Goal: Information Seeking & Learning: Learn about a topic

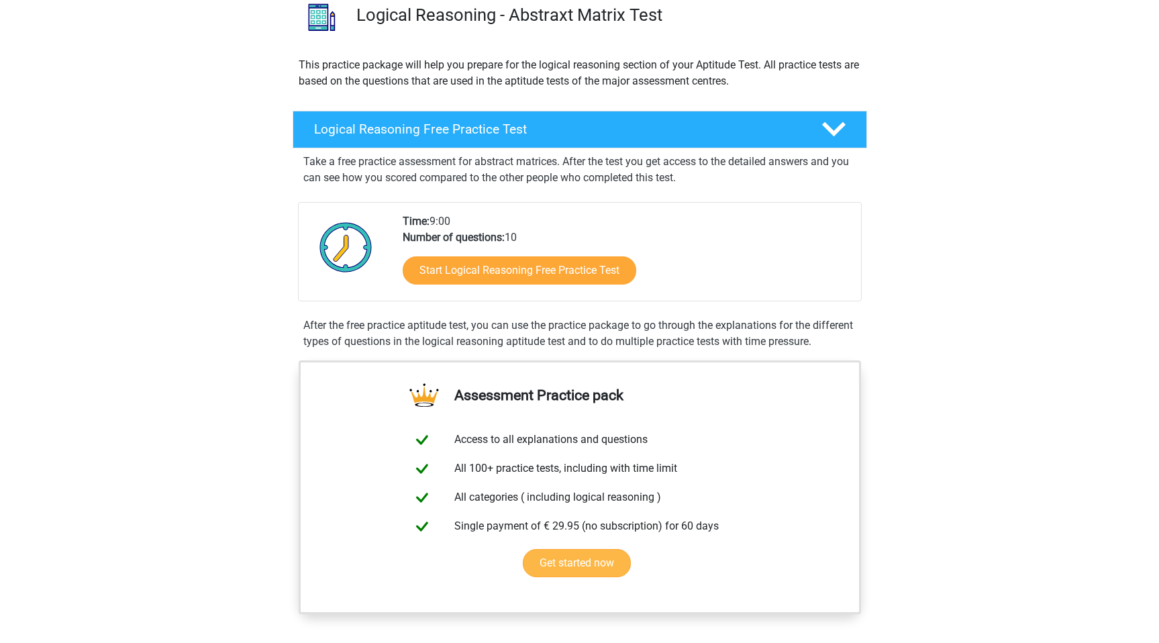
scroll to position [101, 0]
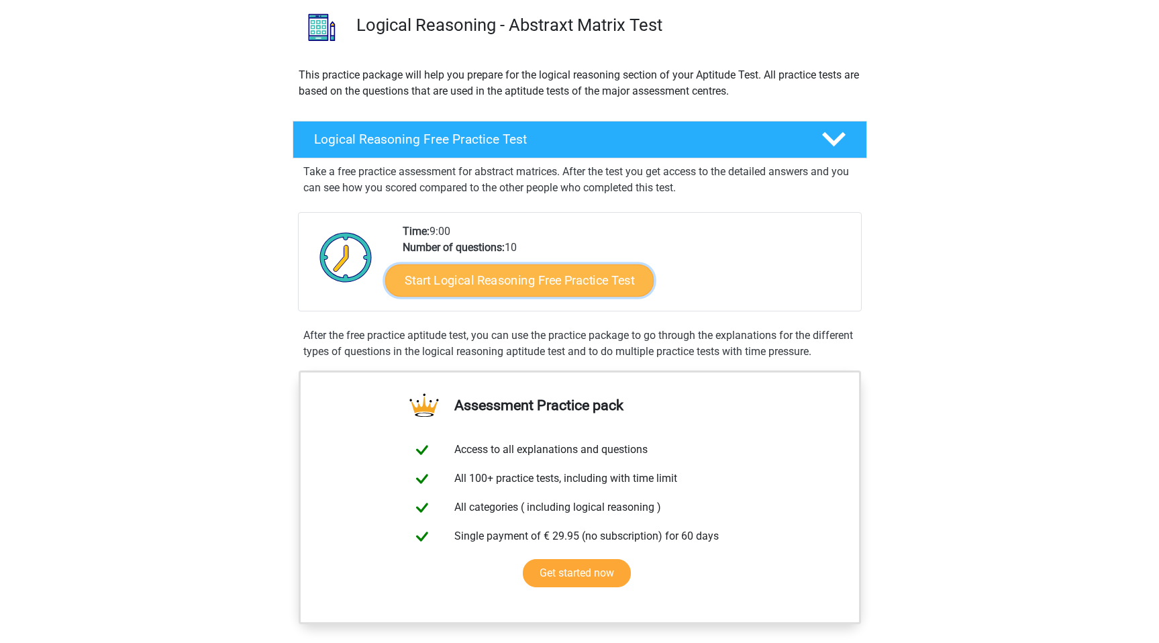
click at [545, 289] on link "Start Logical Reasoning Free Practice Test" at bounding box center [519, 280] width 269 height 32
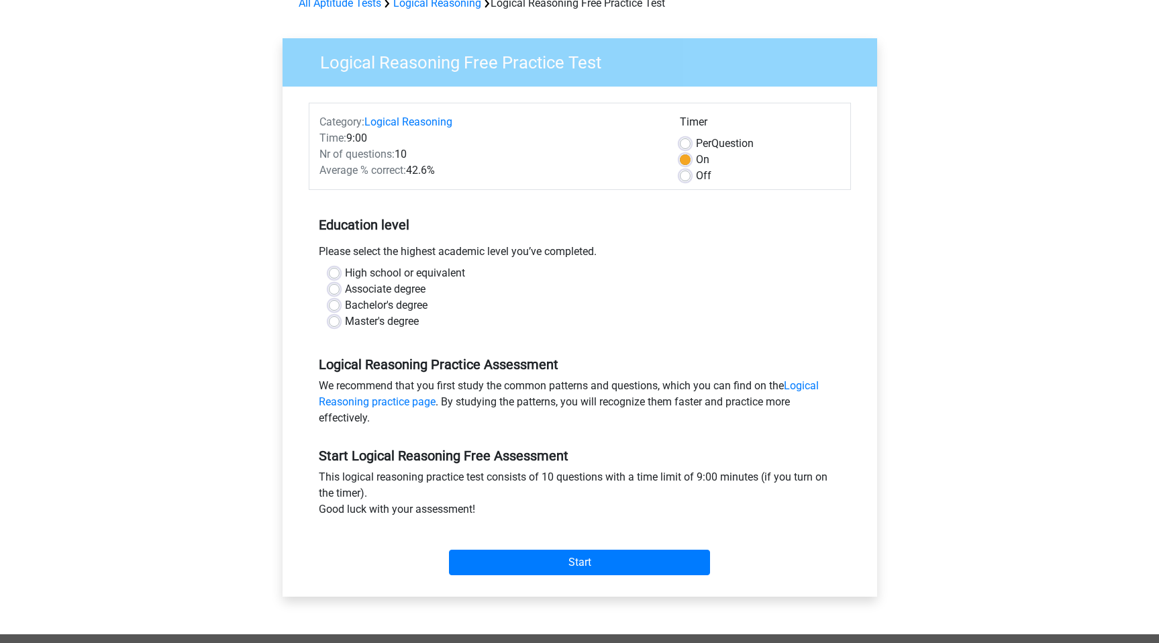
scroll to position [78, 0]
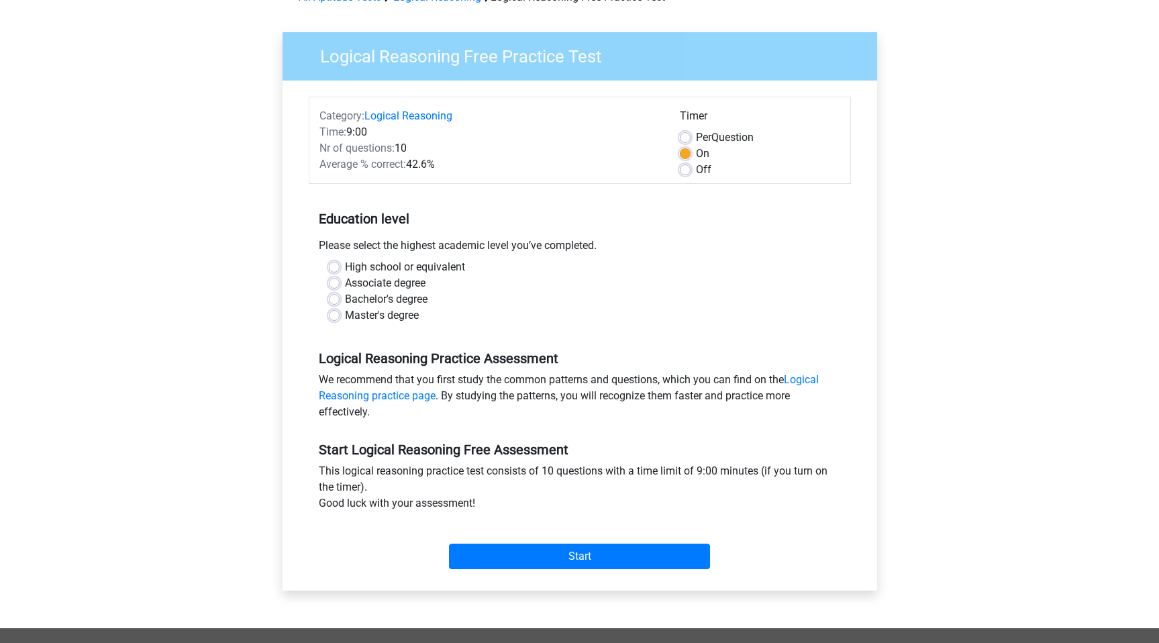
click at [345, 267] on label "High school or equivalent" at bounding box center [405, 267] width 120 height 16
click at [337, 267] on input "High school or equivalent" at bounding box center [334, 265] width 11 height 13
radio input "true"
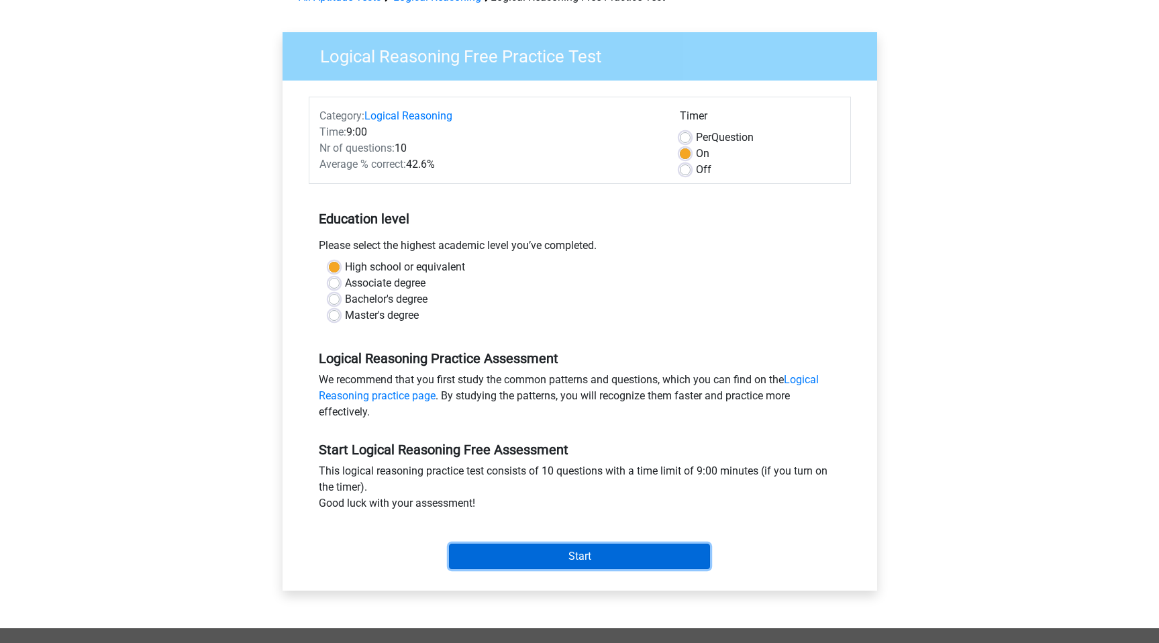
click at [608, 559] on input "Start" at bounding box center [579, 557] width 261 height 26
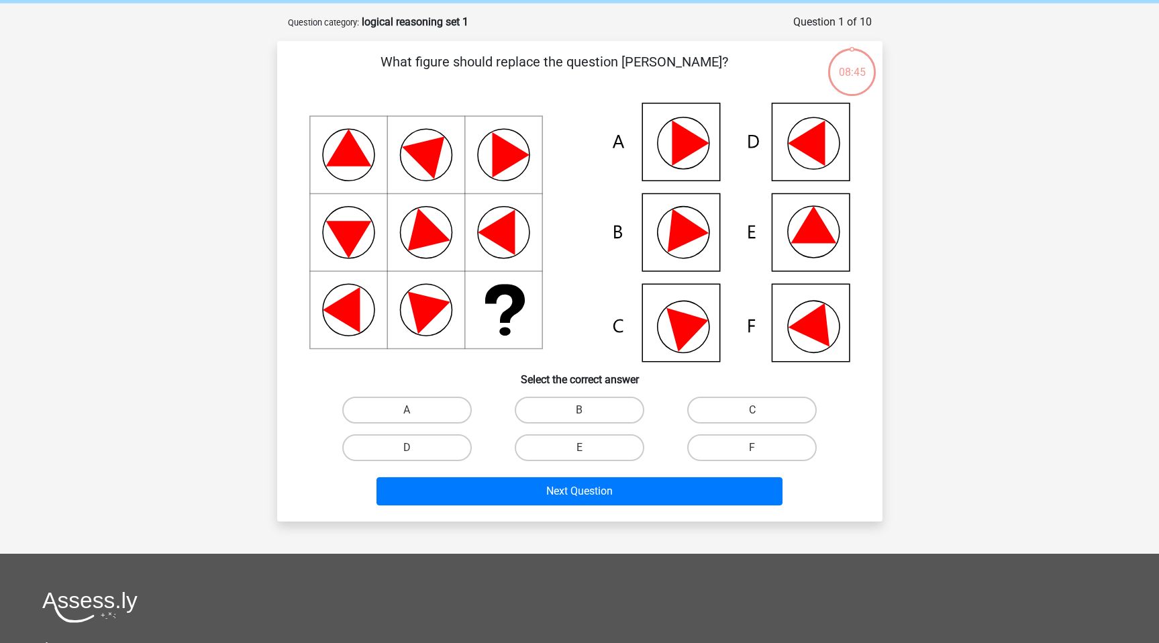
scroll to position [54, 0]
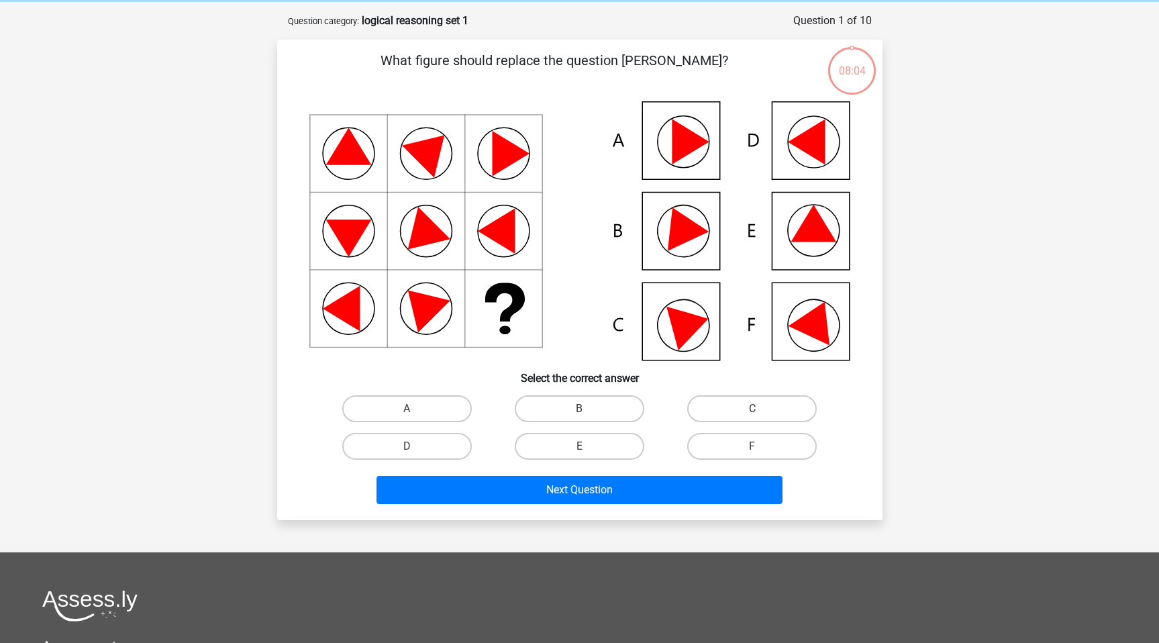
click at [822, 320] on icon at bounding box center [816, 319] width 57 height 53
click at [789, 234] on icon at bounding box center [579, 230] width 541 height 259
click at [571, 446] on label "E" at bounding box center [580, 446] width 130 height 27
click at [579, 446] on input "E" at bounding box center [583, 450] width 9 height 9
radio input "true"
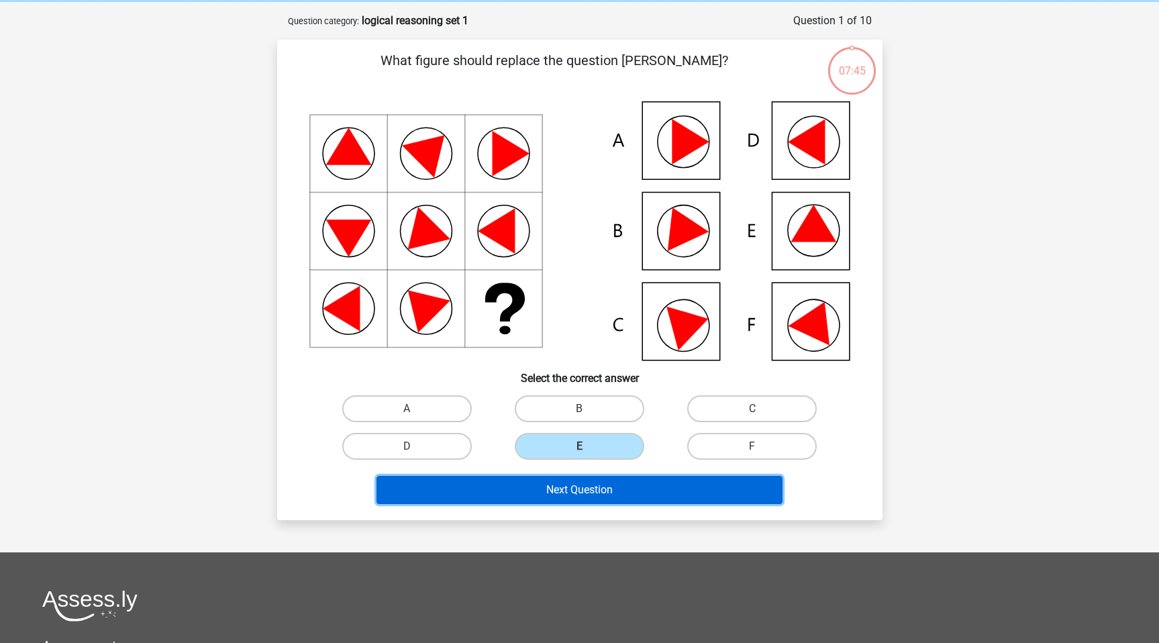
click at [584, 492] on button "Next Question" at bounding box center [580, 490] width 406 height 28
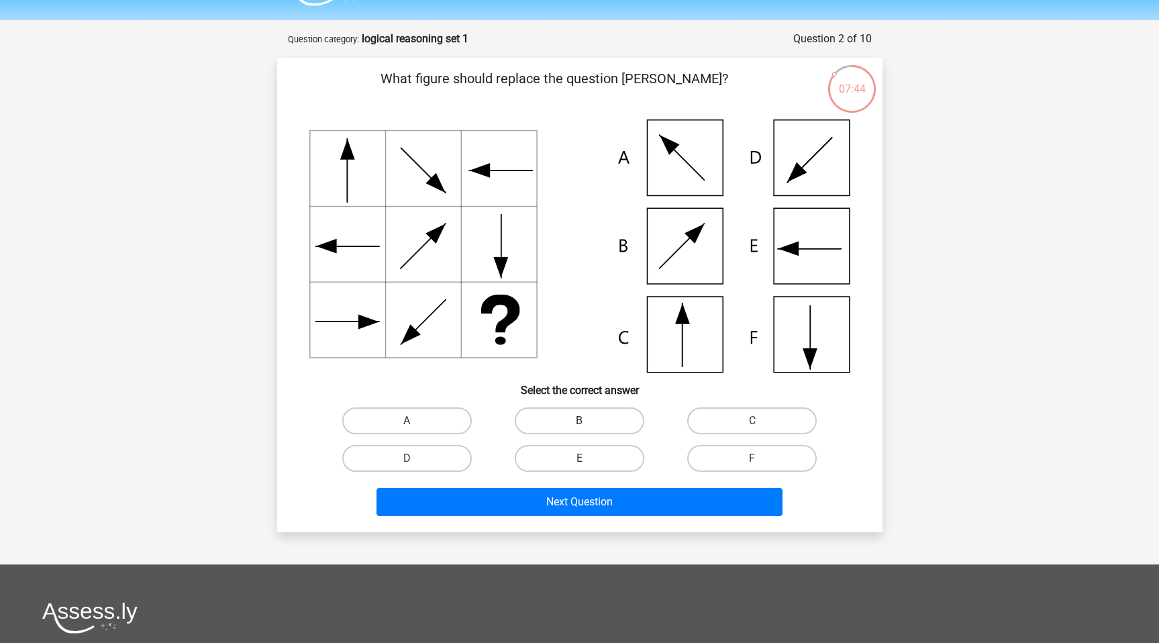
scroll to position [34, 0]
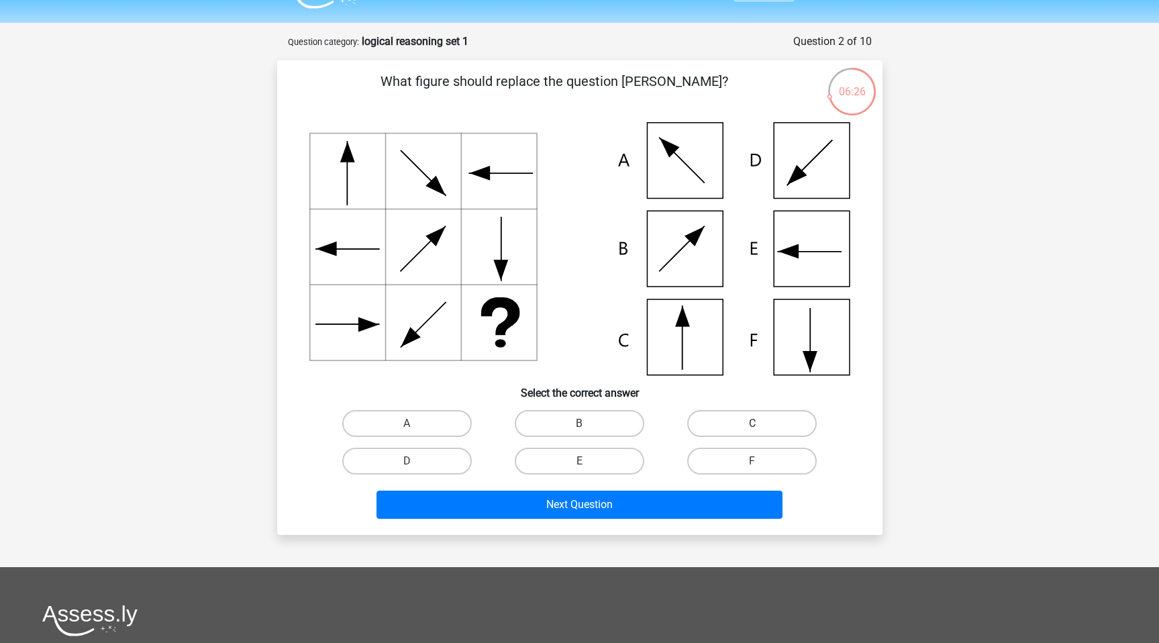
click at [722, 433] on label "C" at bounding box center [752, 423] width 130 height 27
click at [753, 432] on input "C" at bounding box center [757, 428] width 9 height 9
radio input "true"
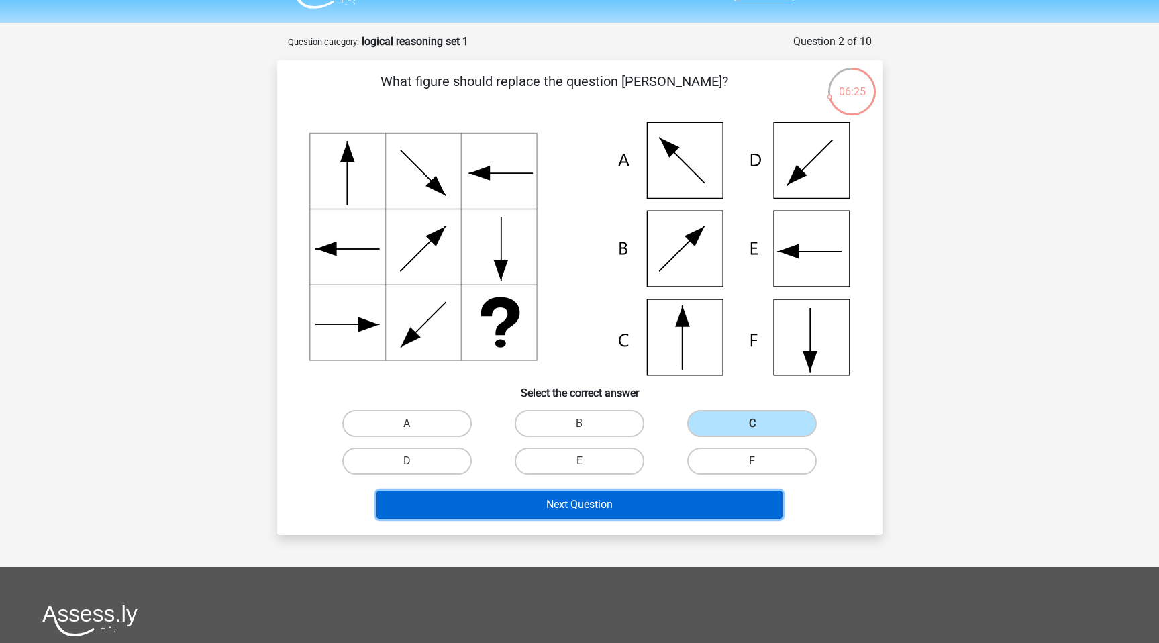
click at [554, 510] on button "Next Question" at bounding box center [580, 505] width 406 height 28
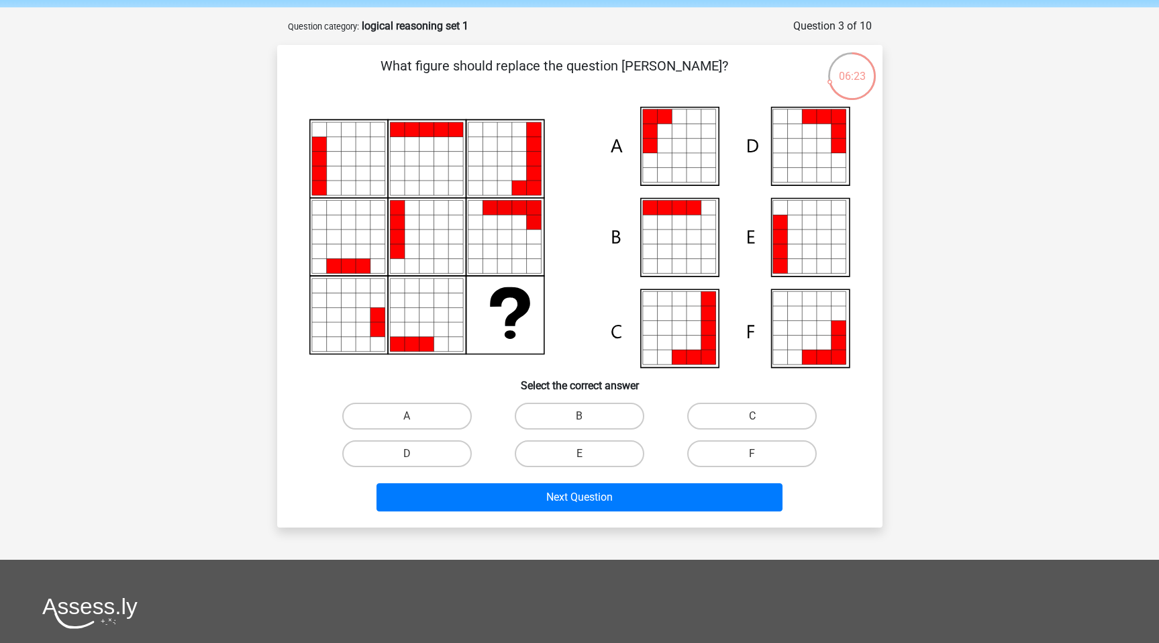
scroll to position [58, 0]
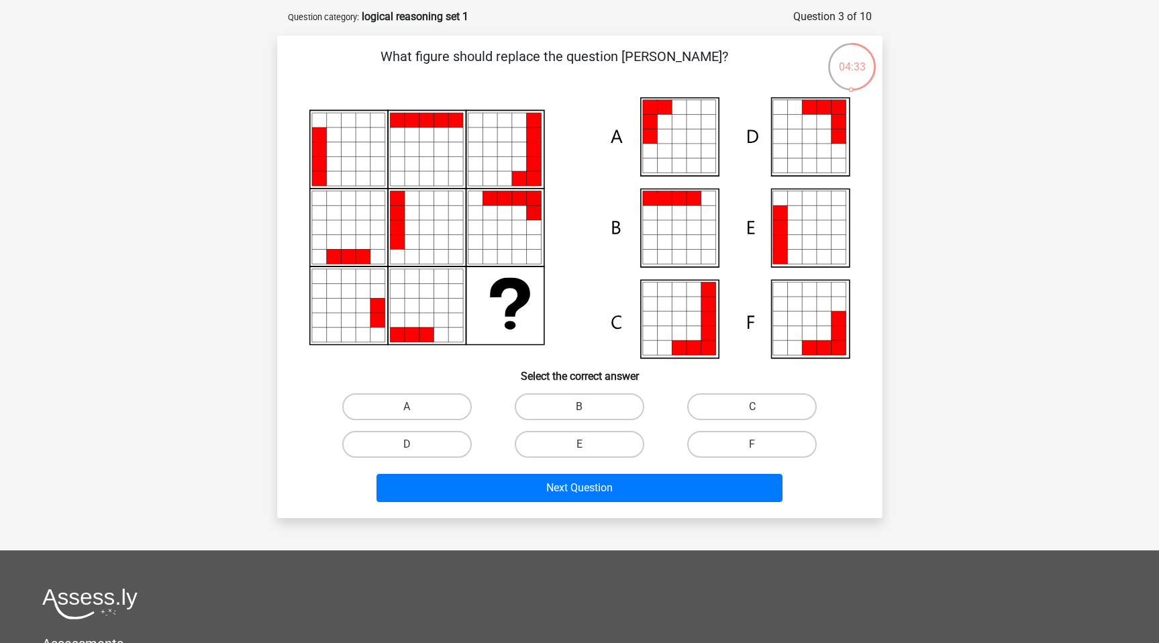
click at [787, 236] on icon at bounding box center [794, 242] width 15 height 15
click at [575, 406] on label "B" at bounding box center [580, 406] width 130 height 27
click at [579, 407] on input "B" at bounding box center [583, 411] width 9 height 9
radio input "true"
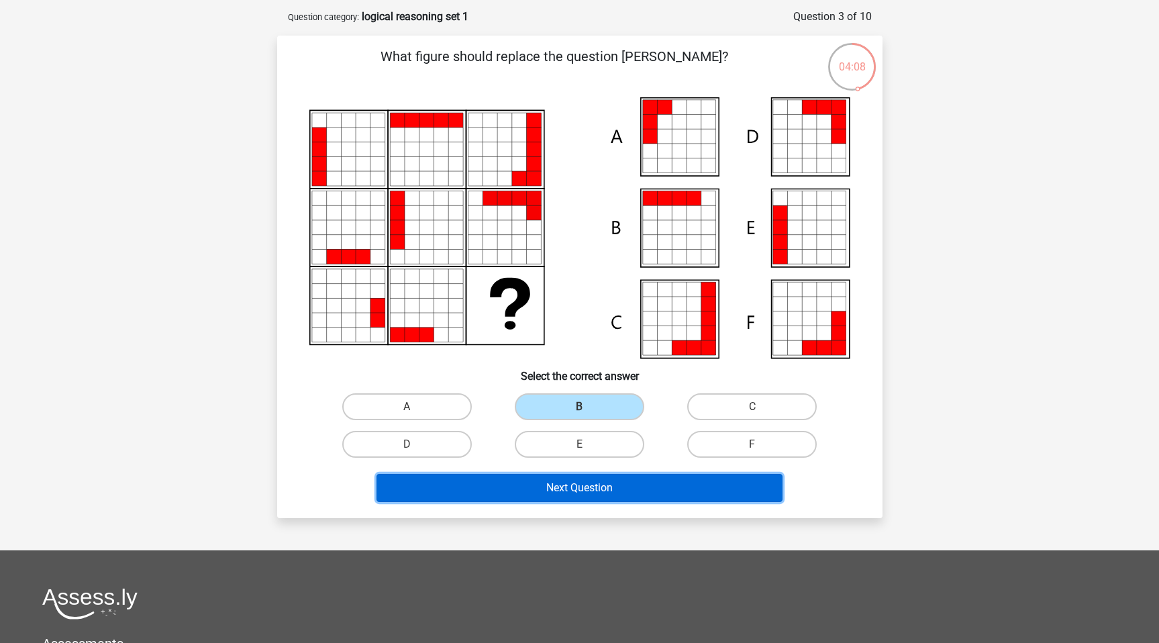
click at [568, 489] on button "Next Question" at bounding box center [580, 488] width 406 height 28
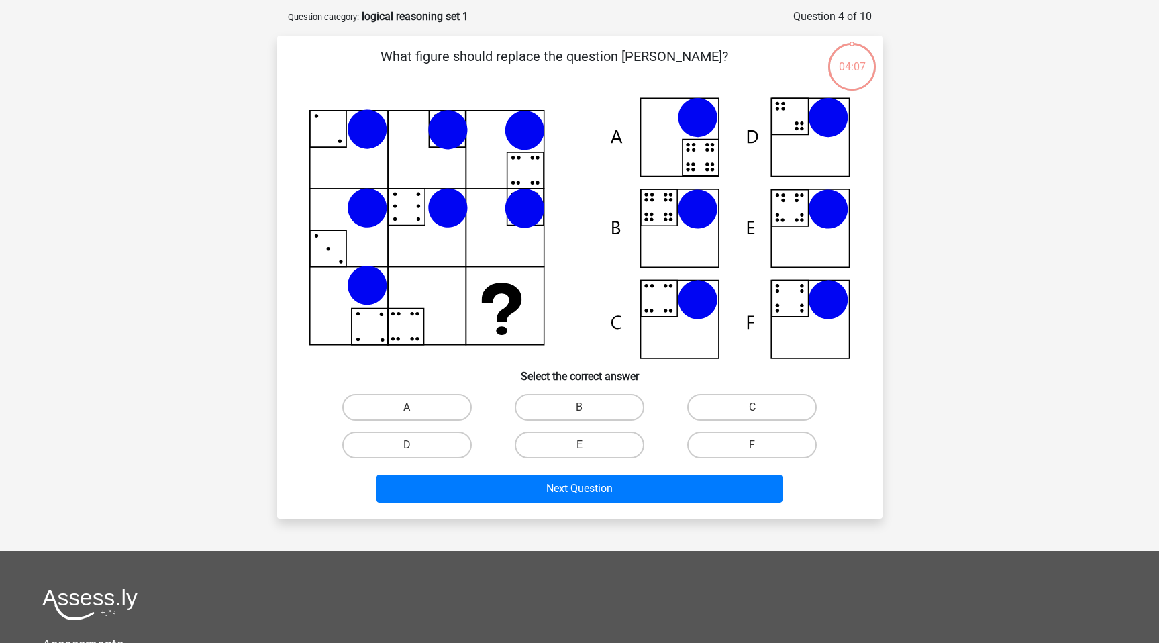
scroll to position [67, 0]
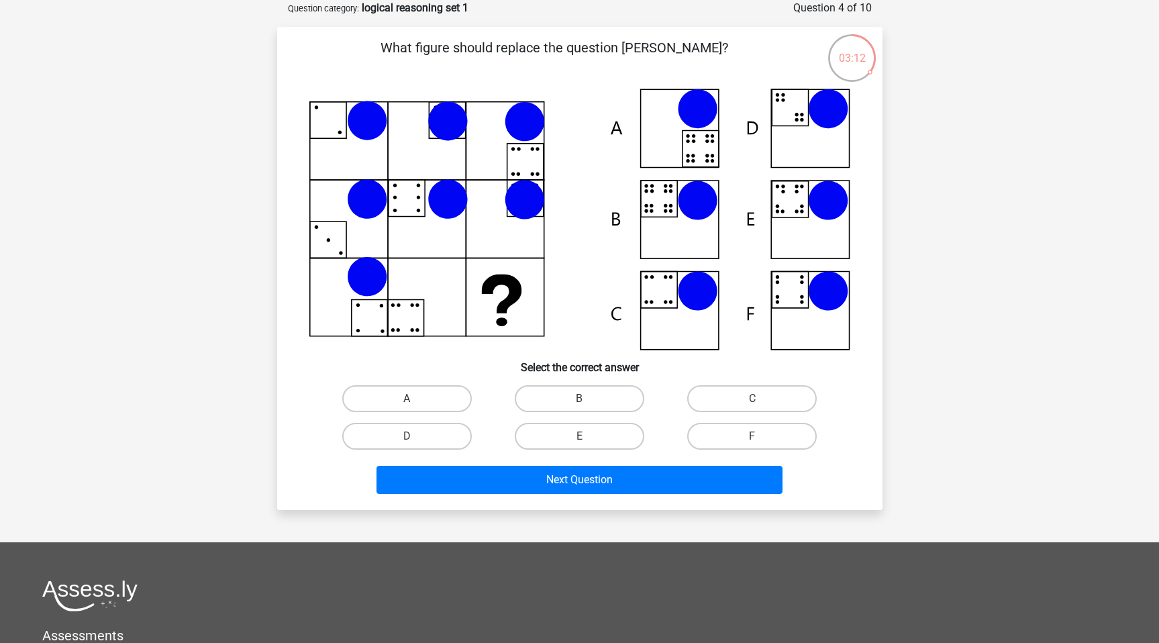
click at [828, 303] on icon at bounding box center [828, 291] width 40 height 40
click at [819, 289] on icon at bounding box center [828, 291] width 40 height 40
click at [709, 443] on label "F" at bounding box center [752, 436] width 130 height 27
click at [753, 443] on input "F" at bounding box center [757, 440] width 9 height 9
radio input "true"
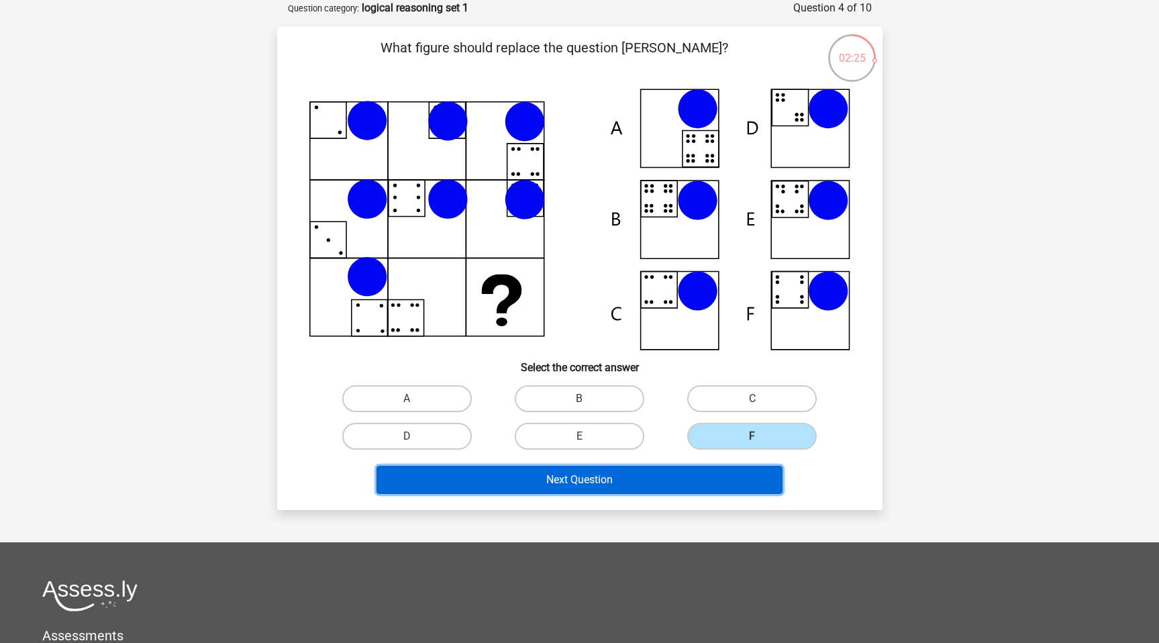
click at [661, 477] on button "Next Question" at bounding box center [580, 480] width 406 height 28
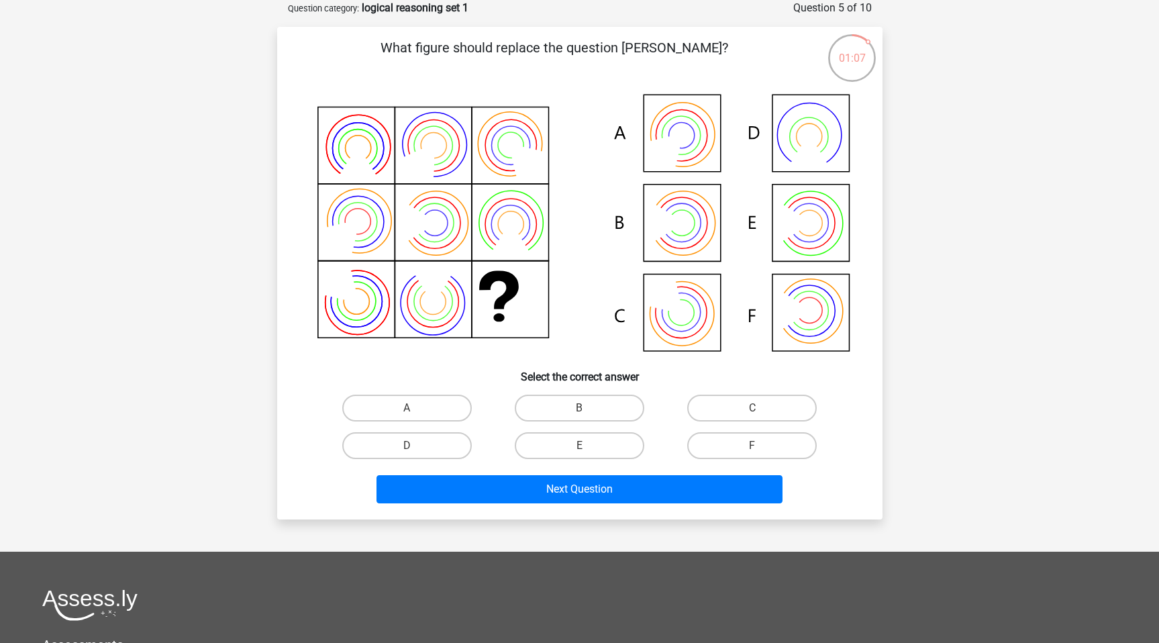
click at [665, 140] on icon at bounding box center [670, 145] width 57 height 57
click at [451, 409] on label "A" at bounding box center [407, 408] width 130 height 27
click at [416, 409] on input "A" at bounding box center [411, 412] width 9 height 9
radio input "true"
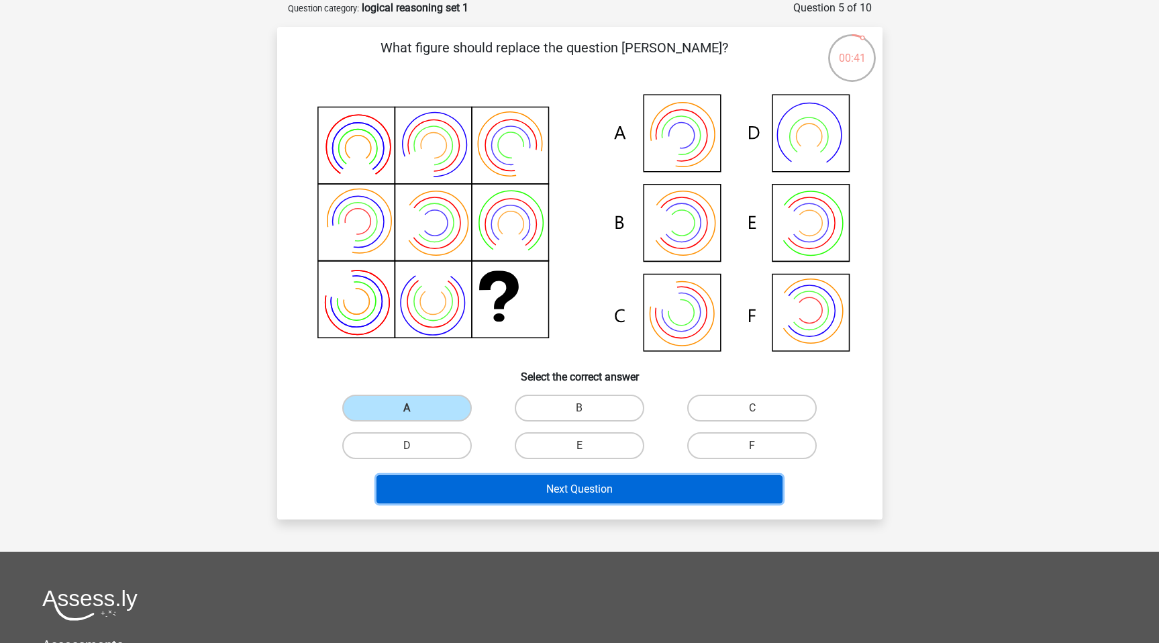
click at [525, 481] on button "Next Question" at bounding box center [580, 489] width 406 height 28
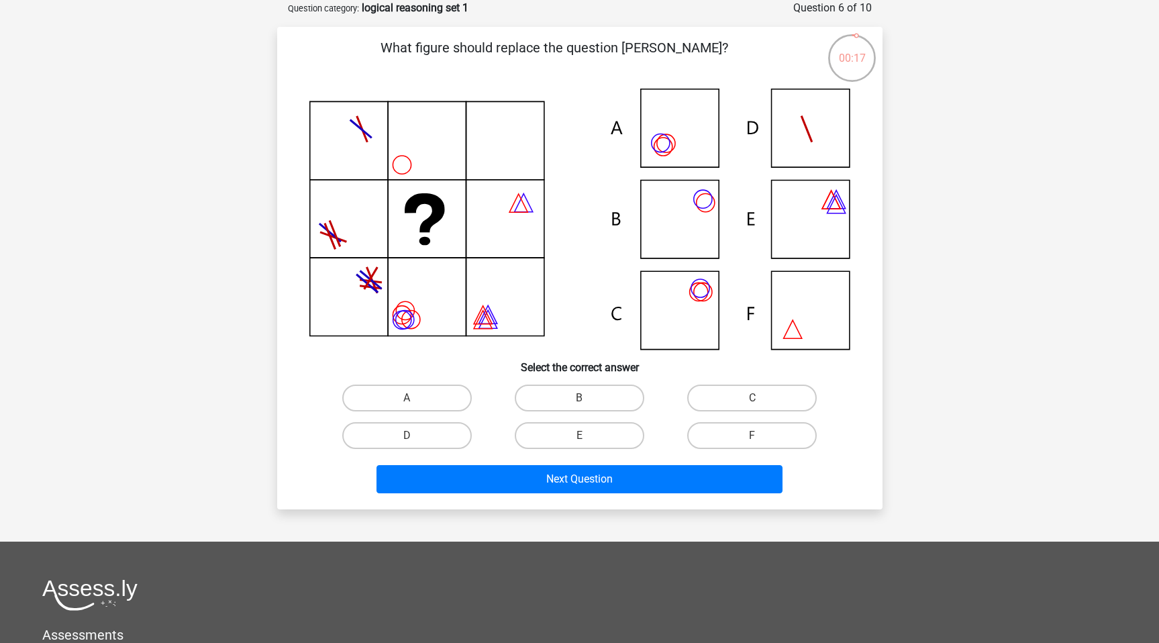
click at [672, 229] on icon at bounding box center [579, 219] width 541 height 261
click at [577, 396] on label "B" at bounding box center [580, 398] width 130 height 27
click at [579, 398] on input "B" at bounding box center [583, 402] width 9 height 9
radio input "true"
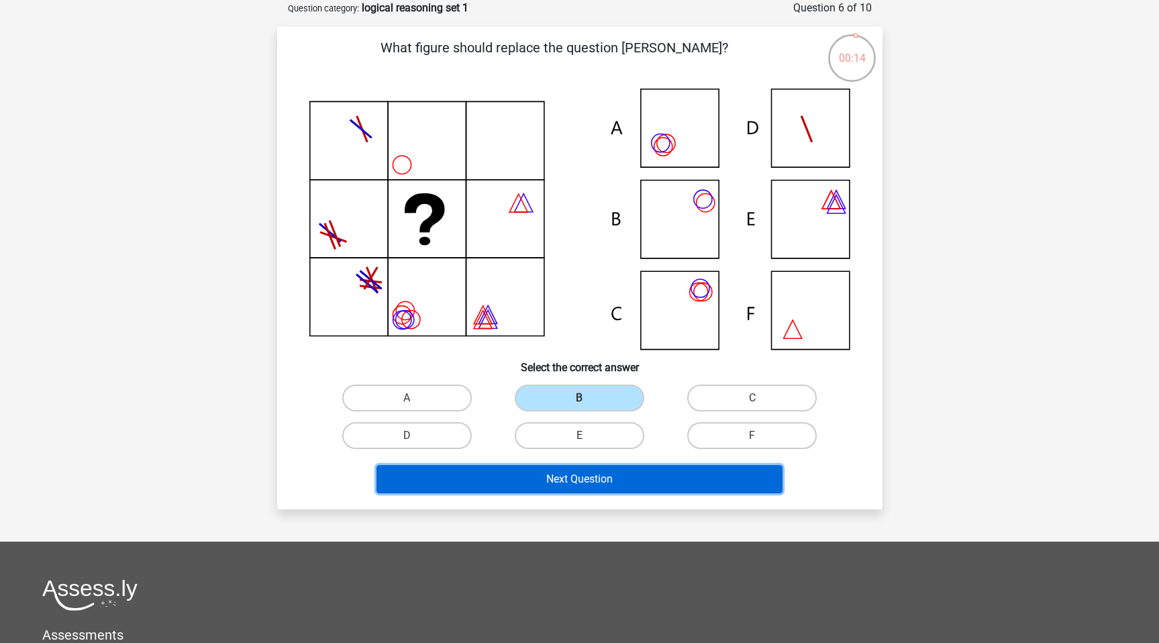
click at [583, 487] on button "Next Question" at bounding box center [580, 479] width 406 height 28
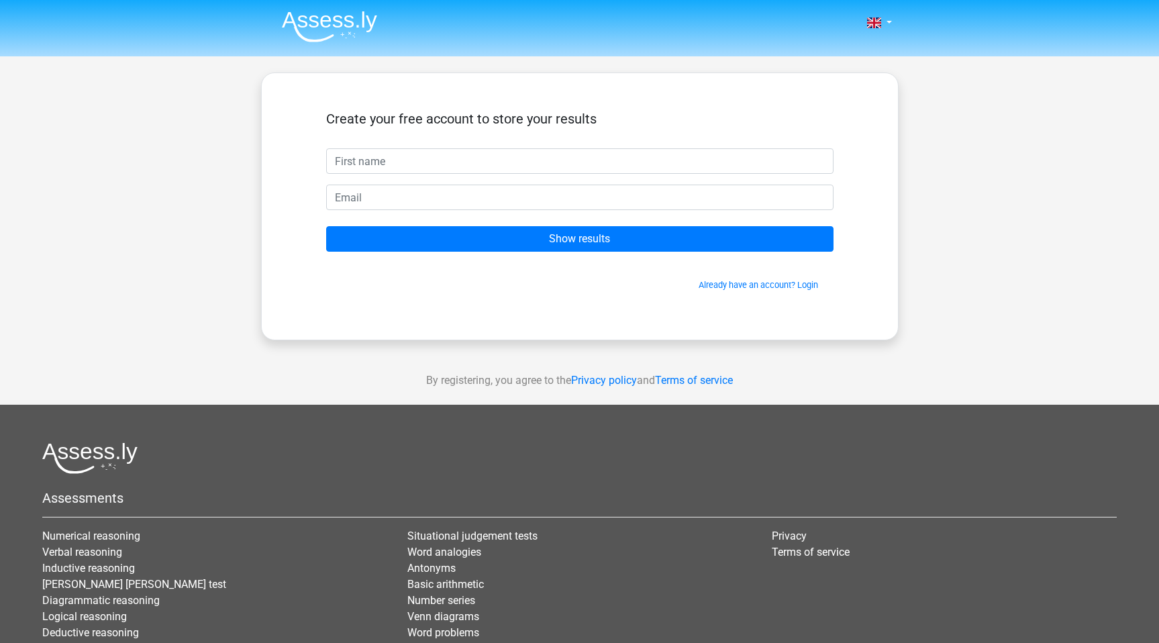
click at [514, 164] on input "text" at bounding box center [580, 161] width 508 height 26
type input "[PERSON_NAME]"
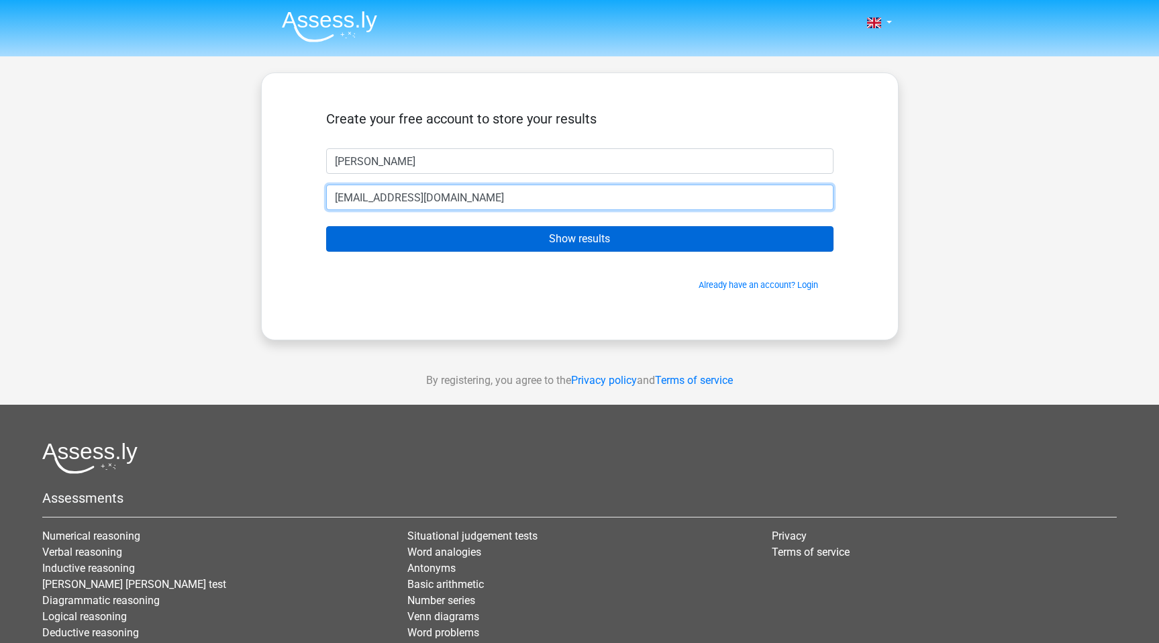
type input "[EMAIL_ADDRESS][DOMAIN_NAME]"
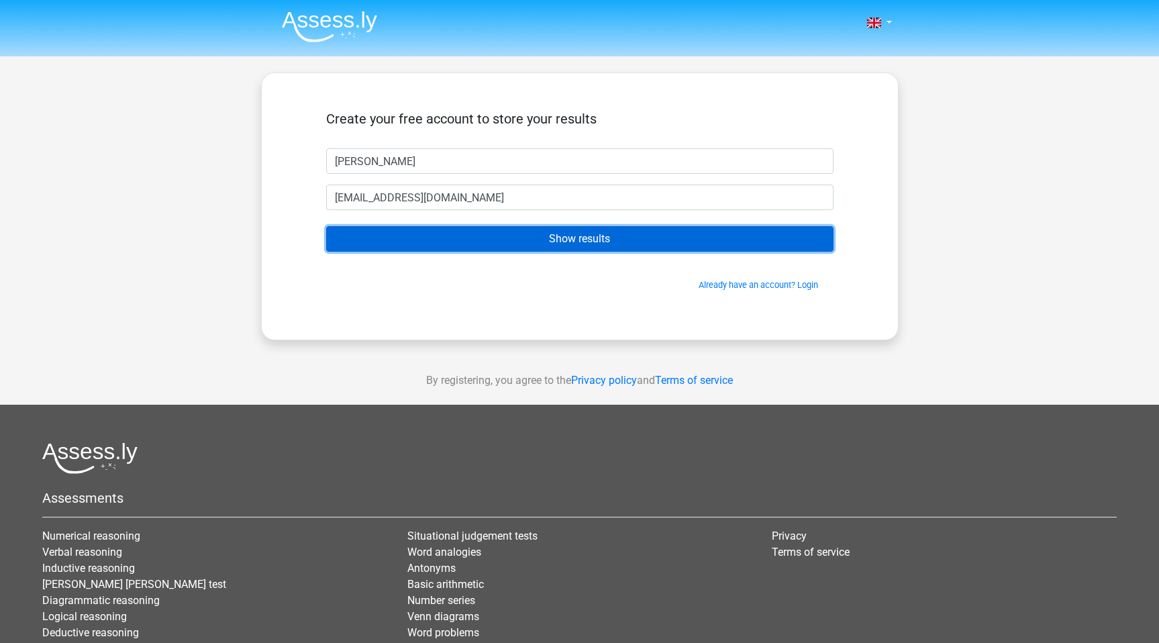
click at [534, 250] on input "Show results" at bounding box center [580, 239] width 508 height 26
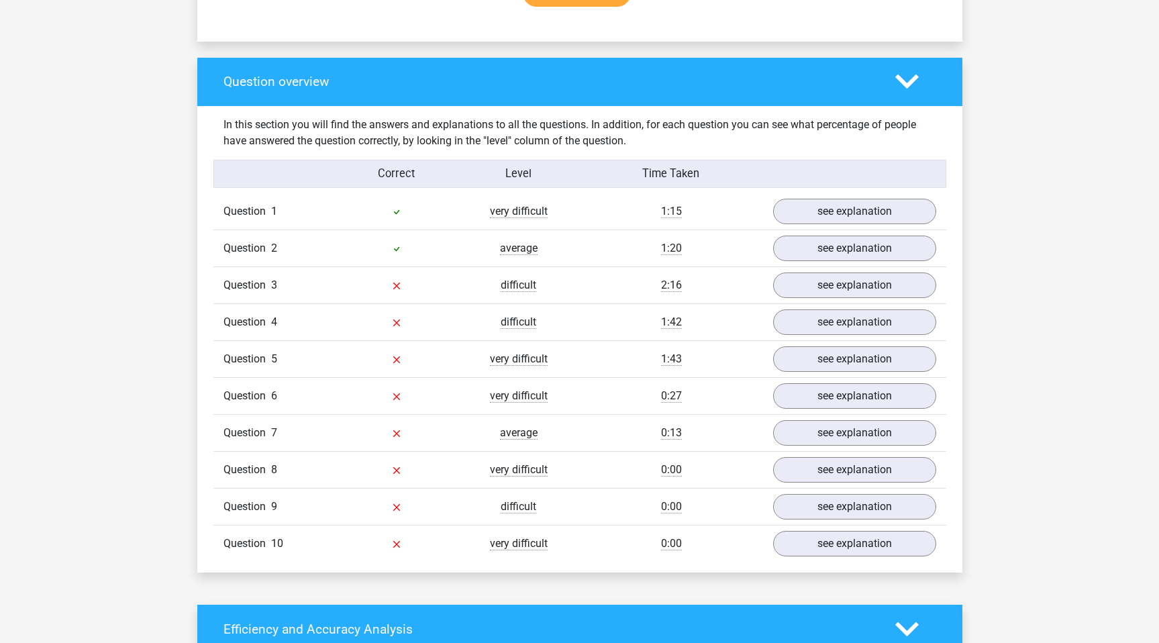
scroll to position [963, 0]
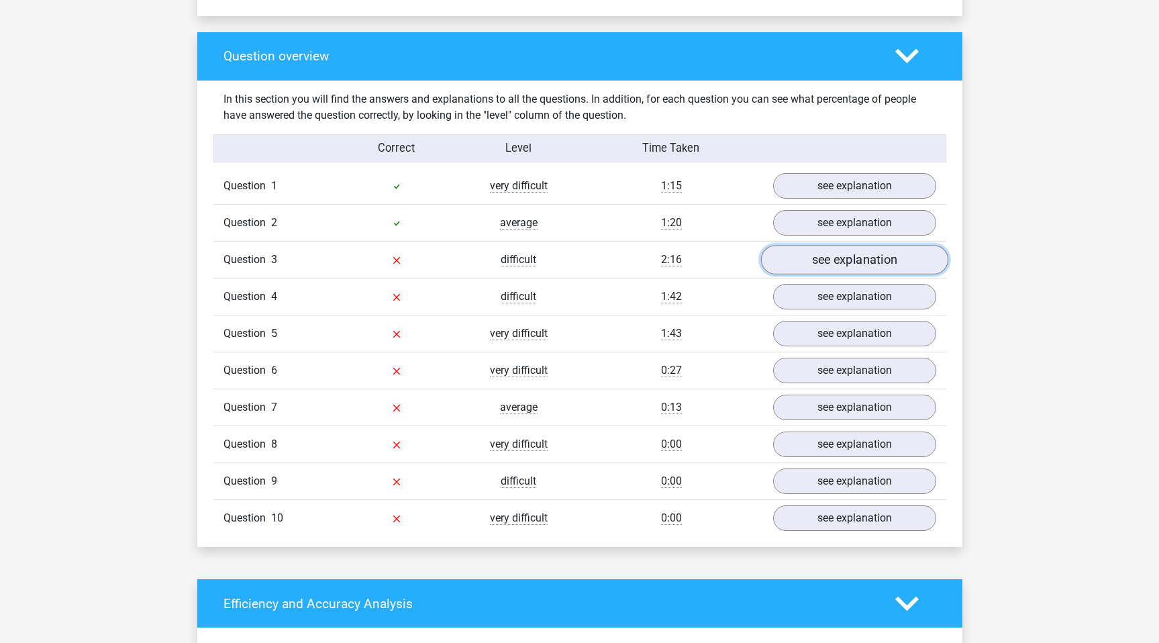
click at [849, 269] on link "see explanation" at bounding box center [854, 260] width 187 height 30
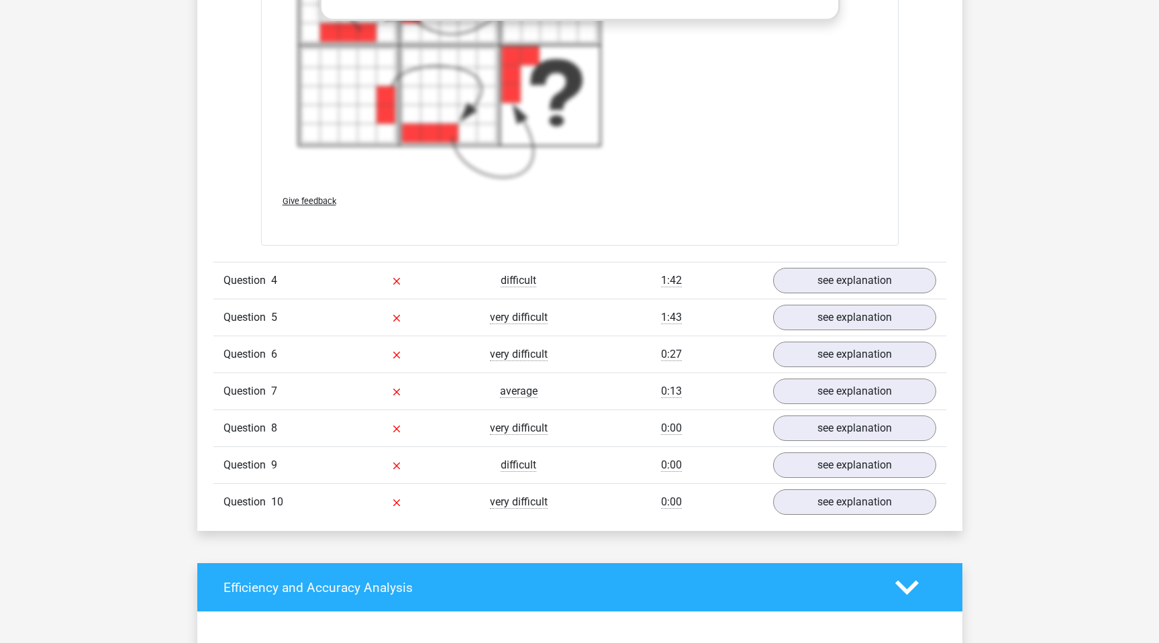
scroll to position [1982, 0]
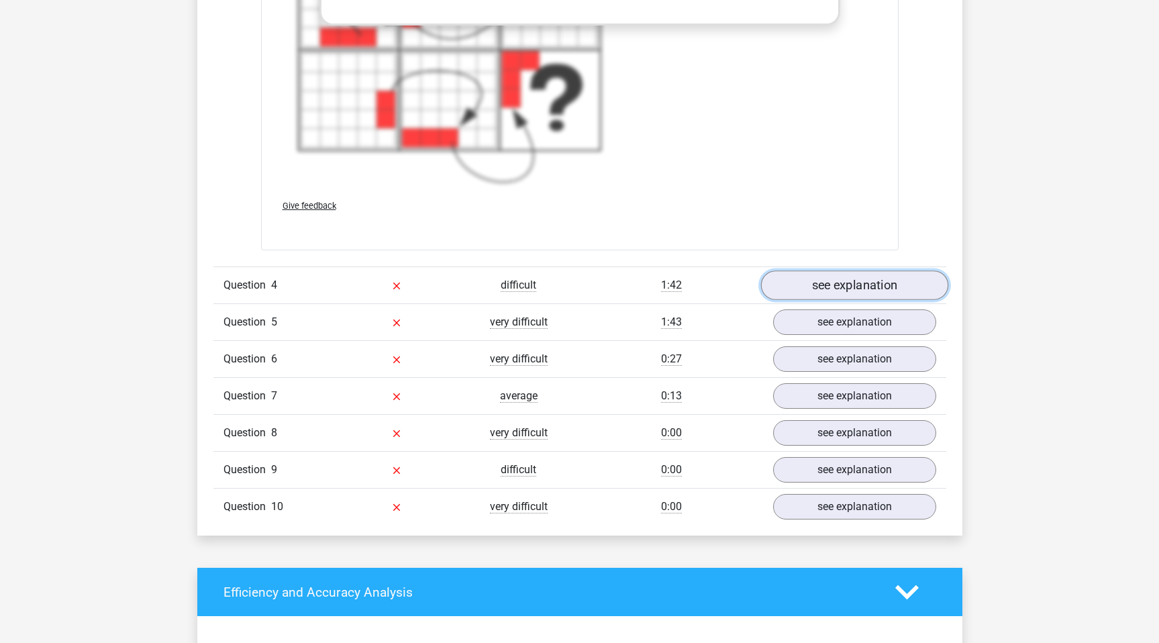
click at [842, 289] on link "see explanation" at bounding box center [854, 286] width 187 height 30
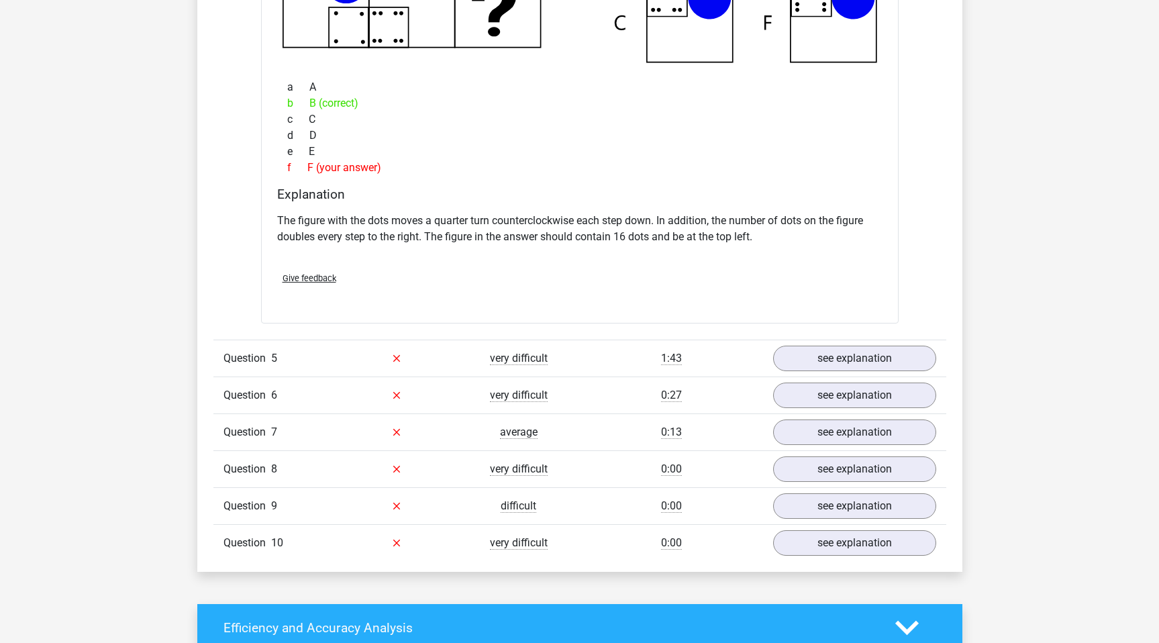
scroll to position [2569, 0]
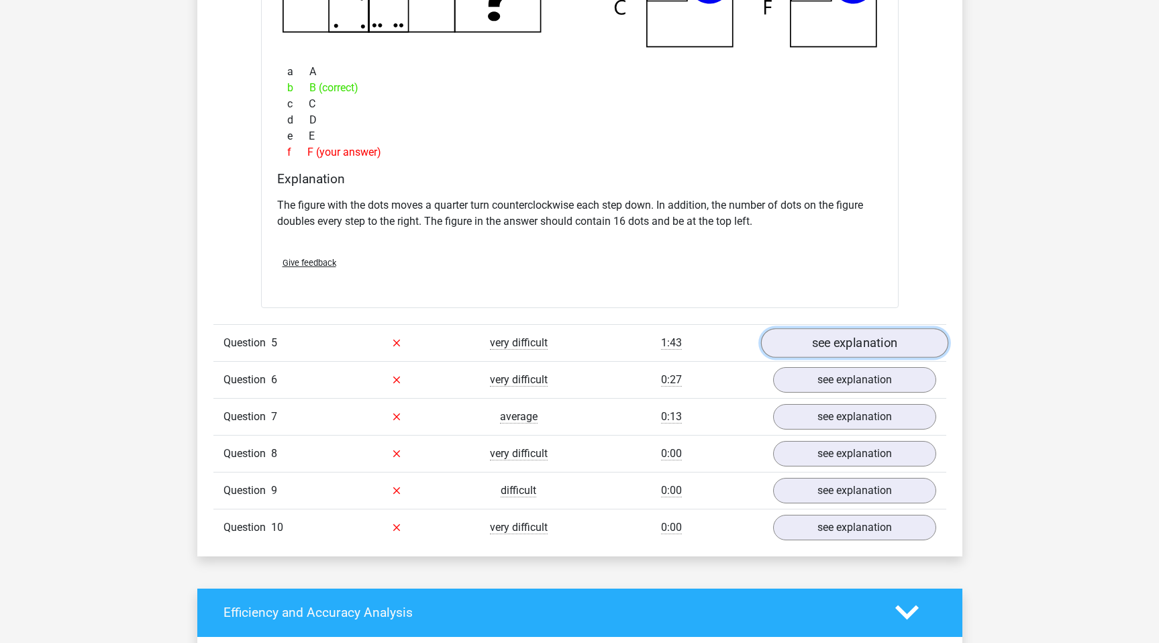
click at [831, 350] on link "see explanation" at bounding box center [854, 343] width 187 height 30
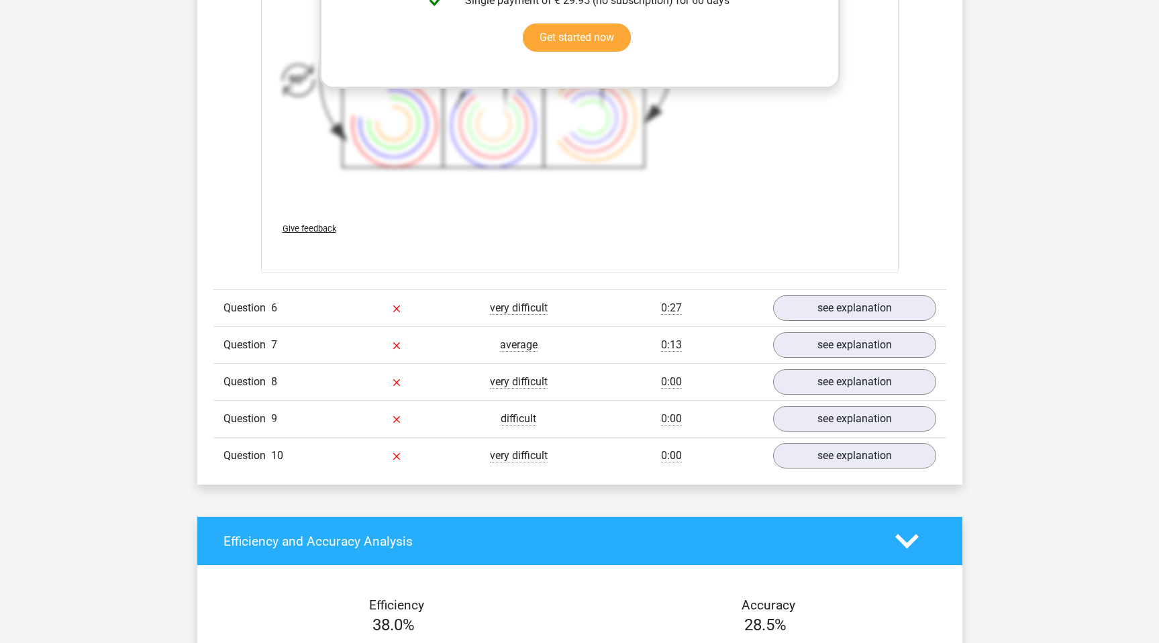
scroll to position [3632, 0]
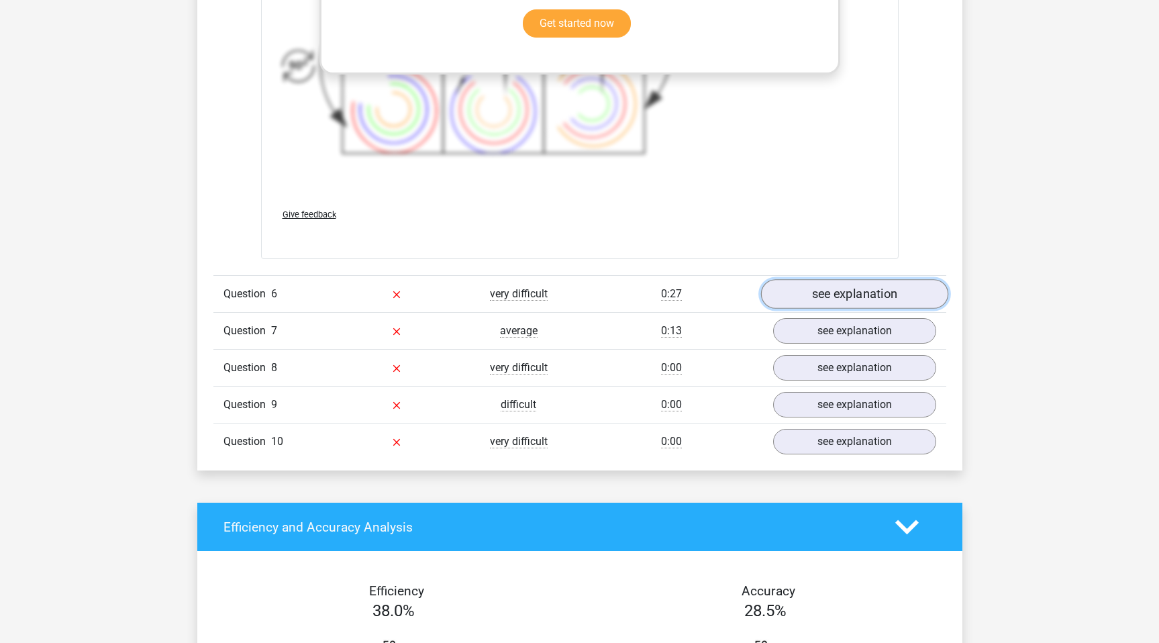
click at [813, 297] on link "see explanation" at bounding box center [854, 294] width 187 height 30
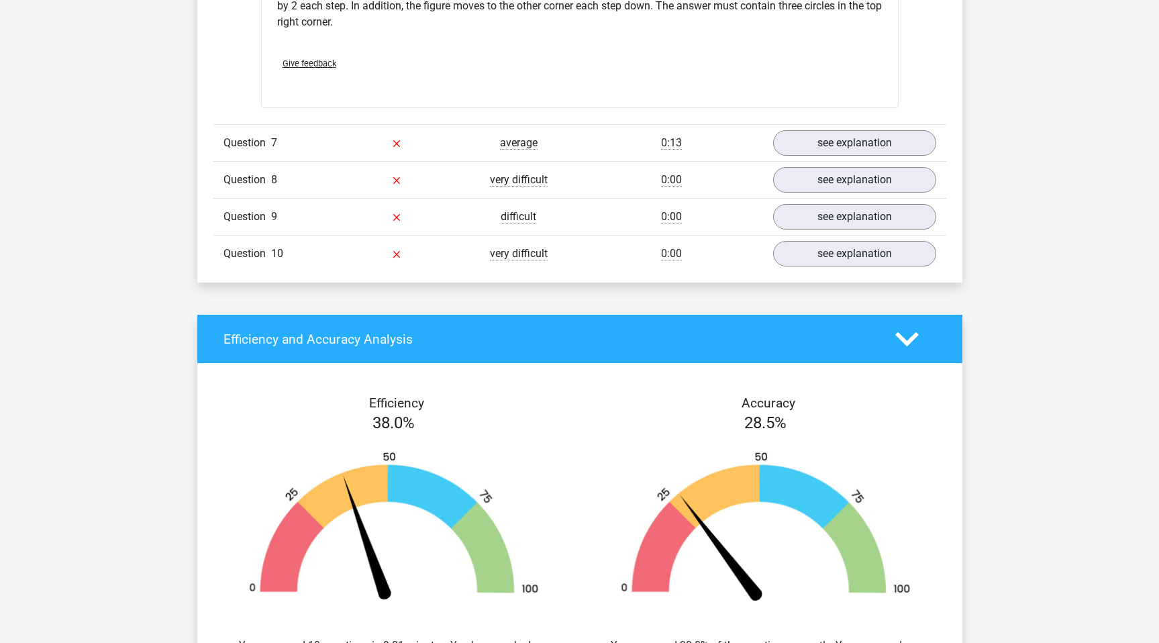
scroll to position [4439, 0]
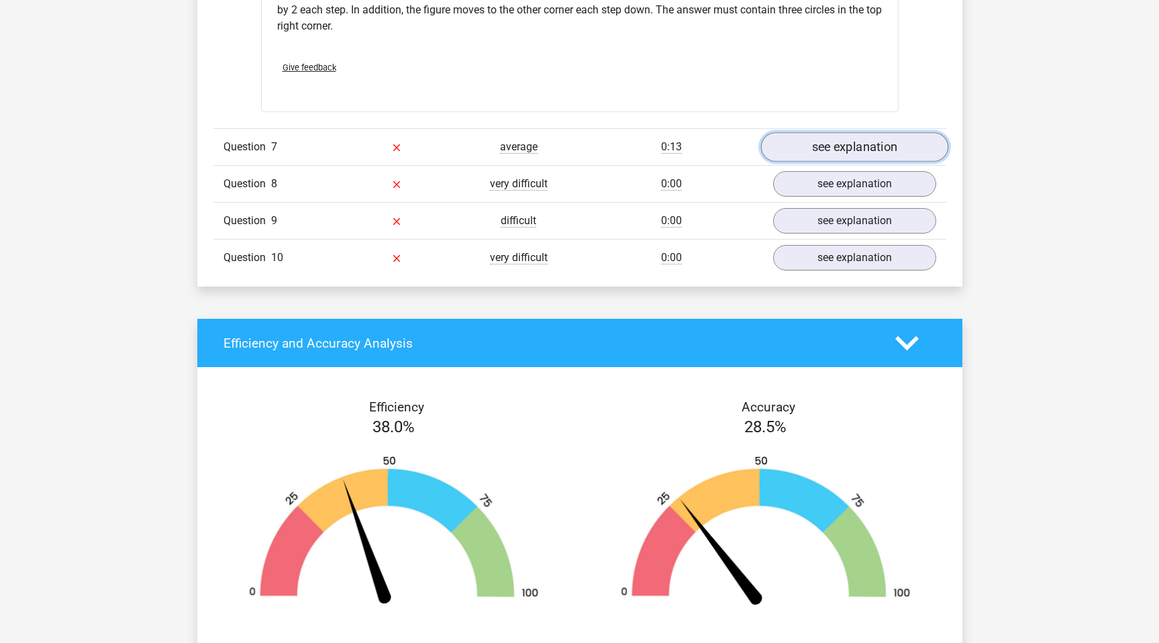
click at [829, 158] on link "see explanation" at bounding box center [854, 148] width 187 height 30
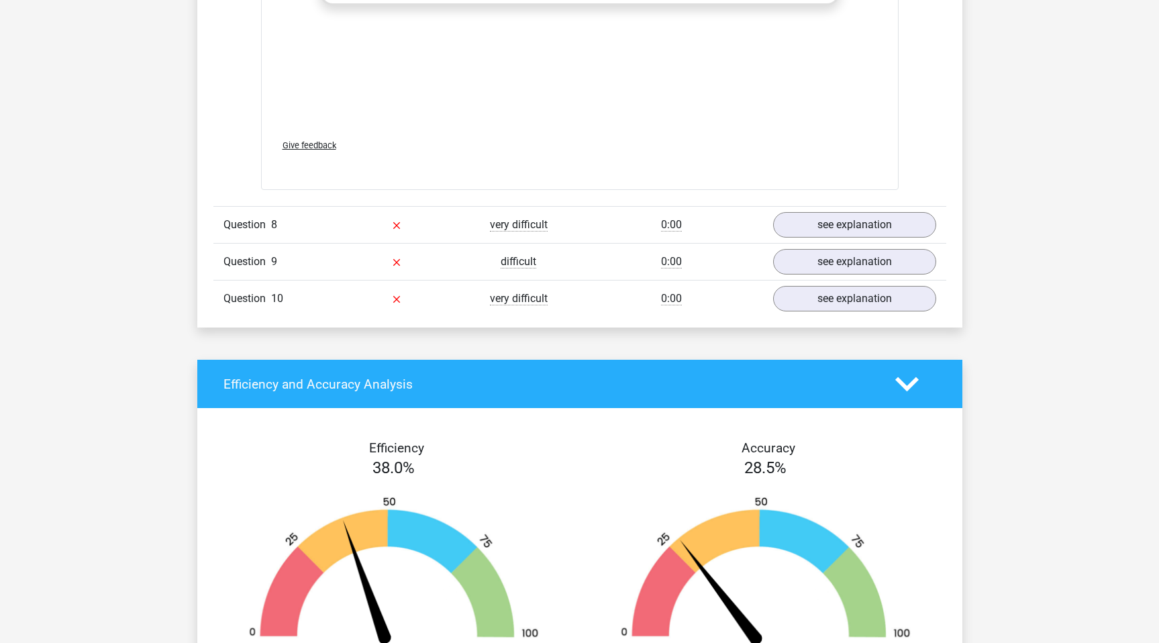
scroll to position [5362, 0]
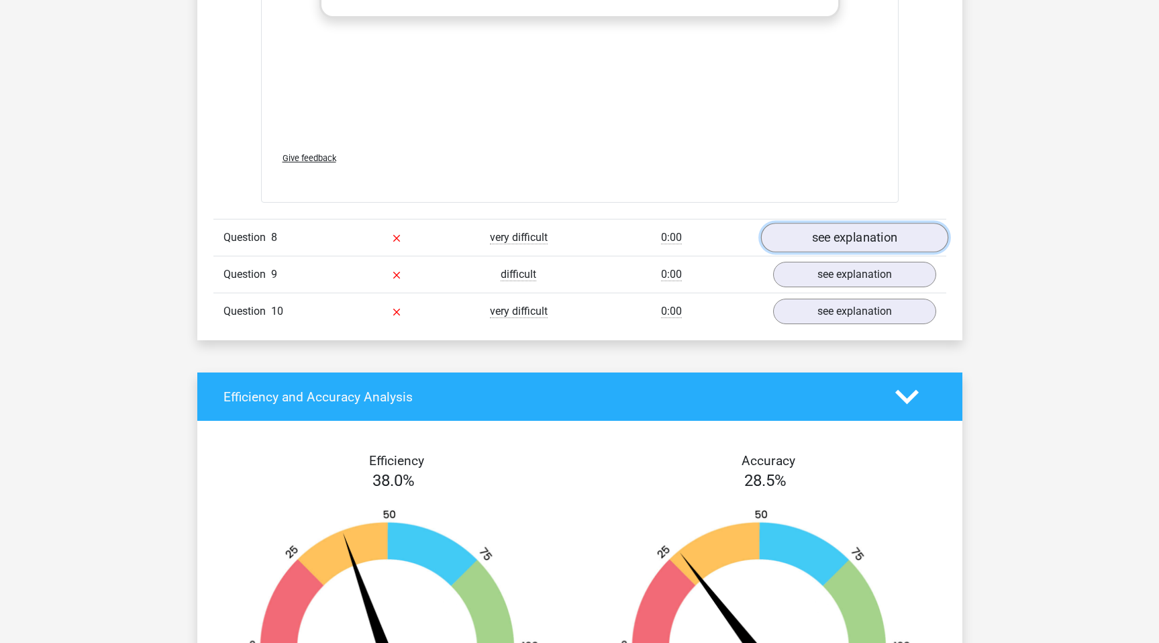
click at [859, 239] on link "see explanation" at bounding box center [854, 238] width 187 height 30
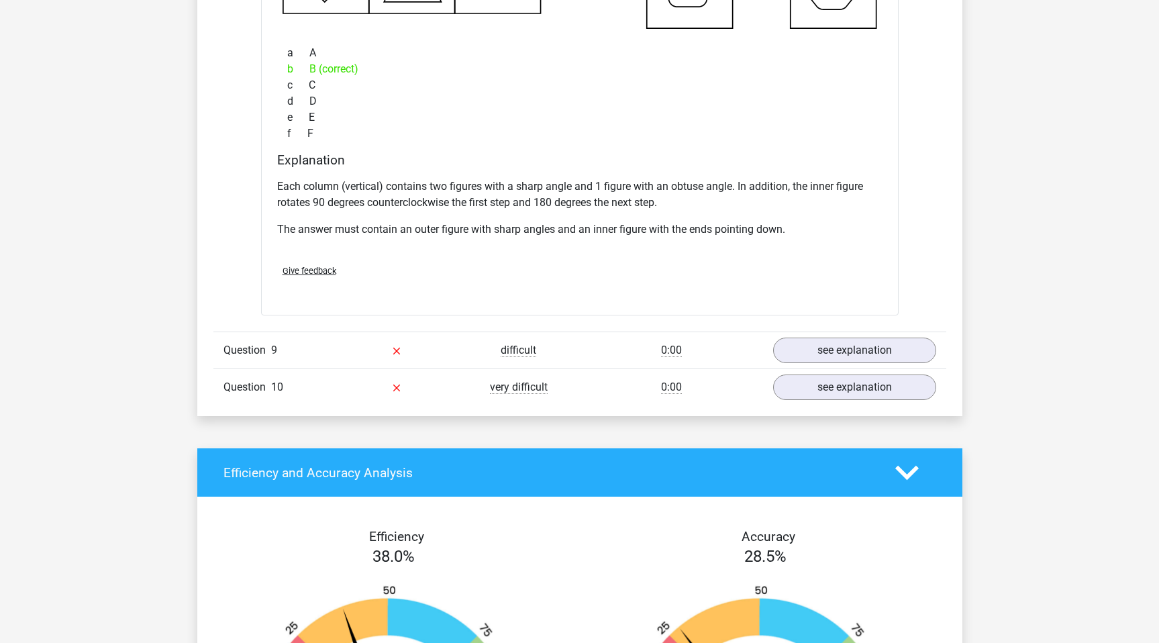
scroll to position [5922, 0]
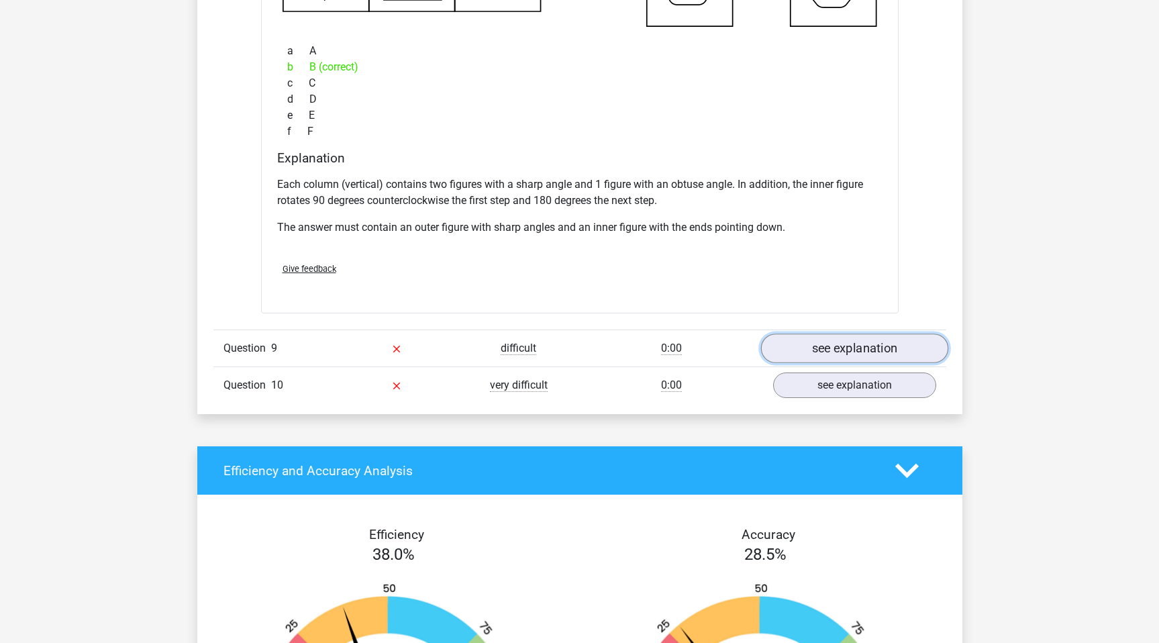
click at [803, 345] on link "see explanation" at bounding box center [854, 349] width 187 height 30
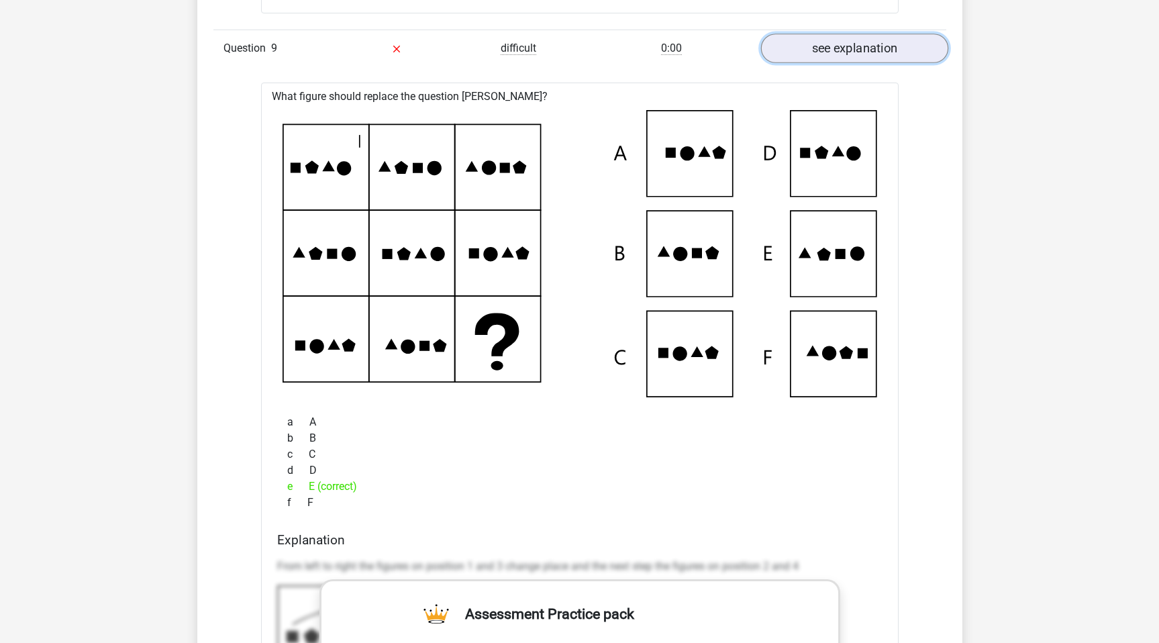
scroll to position [6227, 0]
